Goal: Task Accomplishment & Management: Use online tool/utility

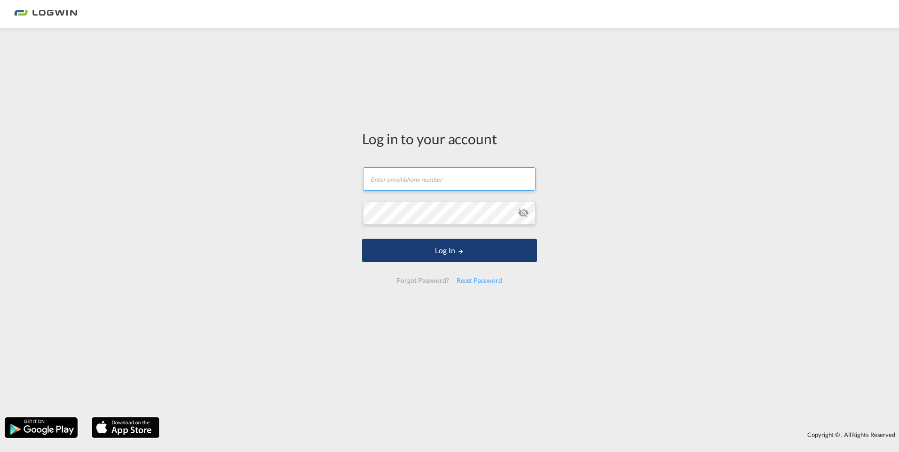
type input "[PERSON_NAME][EMAIL_ADDRESS][DOMAIN_NAME]"
click at [432, 252] on button "Log In" at bounding box center [449, 251] width 175 height 24
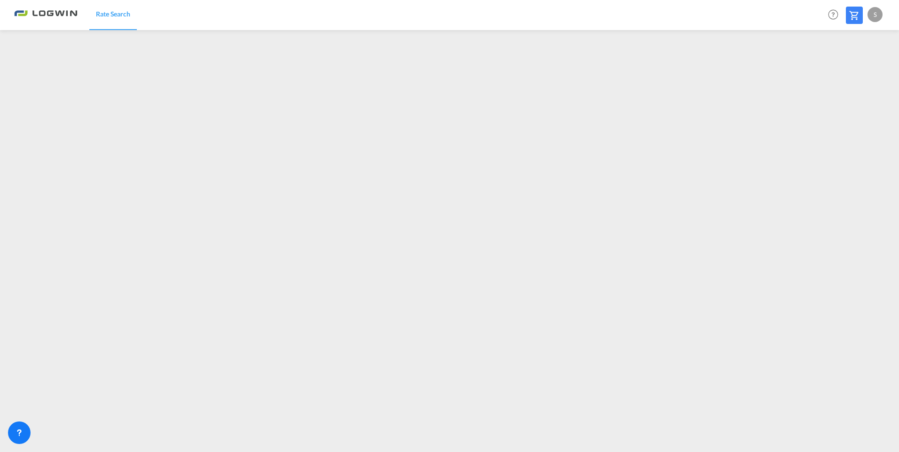
click at [872, 12] on div "S" at bounding box center [875, 14] width 15 height 15
click at [849, 127] on md-backdrop at bounding box center [449, 226] width 899 height 452
click at [871, 16] on div "S" at bounding box center [875, 14] width 15 height 15
click at [850, 72] on button "Logout" at bounding box center [864, 72] width 61 height 19
